Goal: Information Seeking & Learning: Understand process/instructions

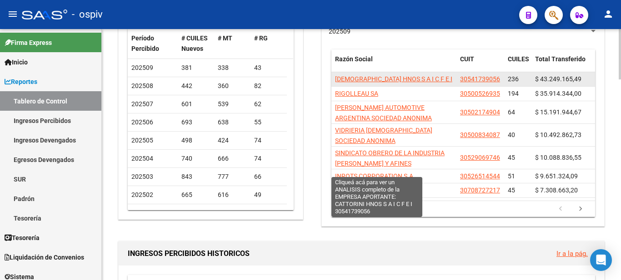
scroll to position [182, 0]
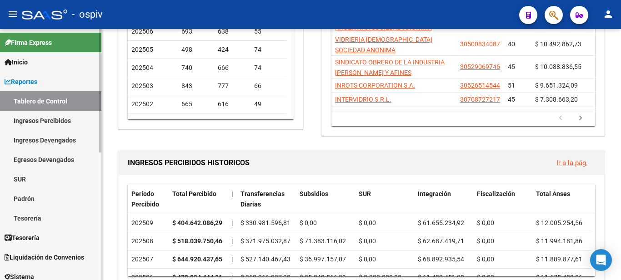
click at [25, 63] on span "Inicio" at bounding box center [16, 62] width 23 height 10
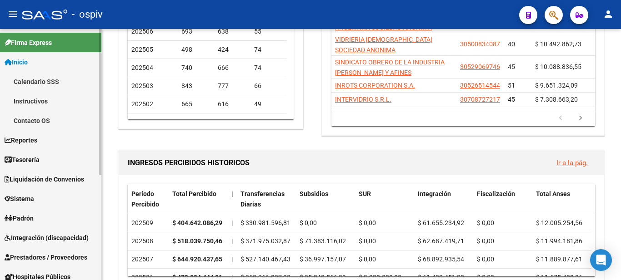
click at [24, 97] on link "Instructivos" at bounding box center [50, 101] width 101 height 20
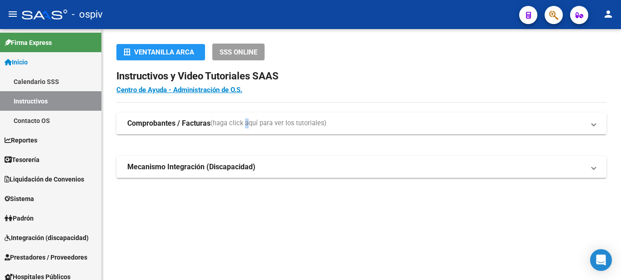
click at [244, 120] on span "(haga click aquí para ver los tutoriales)" at bounding box center [268, 124] width 116 height 10
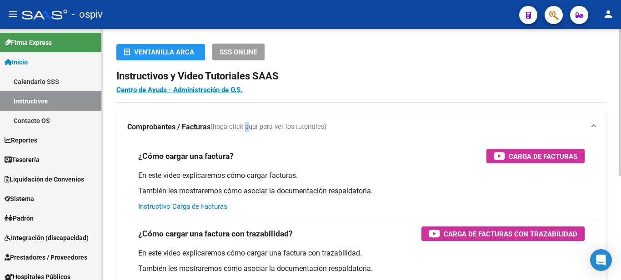
click at [184, 205] on link "Instructivo Carga de Facturas" at bounding box center [182, 207] width 89 height 8
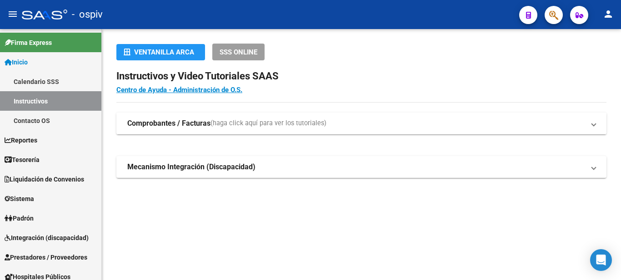
click at [346, 125] on mat-panel-title "Comprobantes / Facturas (haga click aquí para ver los tutoriales)" at bounding box center [355, 124] width 457 height 10
